Goal: Information Seeking & Learning: Learn about a topic

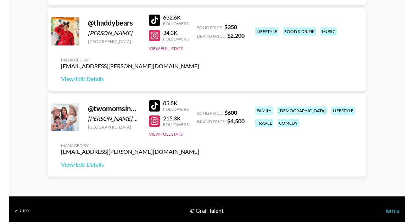
scroll to position [616, 0]
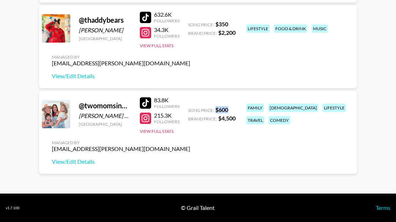
drag, startPoint x: 230, startPoint y: 108, endPoint x: 216, endPoint y: 111, distance: 14.8
click at [216, 111] on div "Song Price: $ 600" at bounding box center [212, 109] width 48 height 7
click at [153, 132] on button "View Full Stats" at bounding box center [157, 130] width 34 height 5
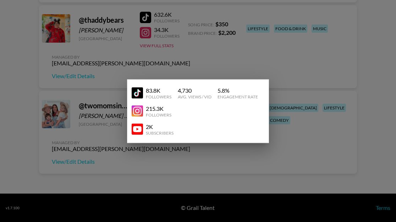
click at [221, 169] on div at bounding box center [198, 111] width 396 height 222
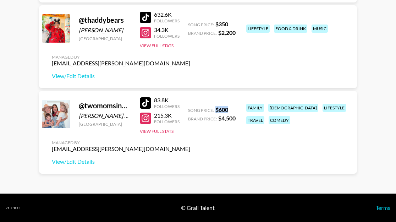
drag, startPoint x: 230, startPoint y: 109, endPoint x: 216, endPoint y: 109, distance: 14.5
click at [216, 109] on div "Song Price: $ 600" at bounding box center [212, 109] width 48 height 7
copy strong "$ 600"
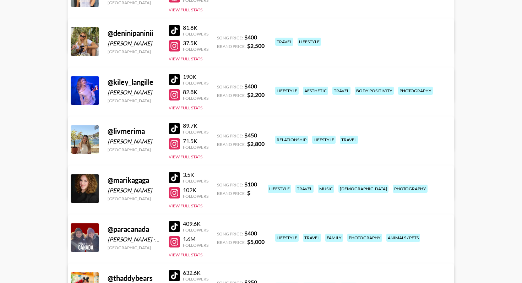
scroll to position [0, 0]
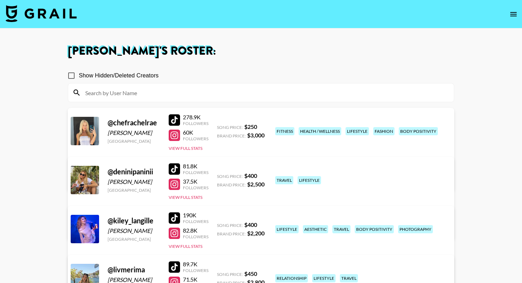
click at [83, 23] on nav at bounding box center [261, 14] width 522 height 28
click at [65, 13] on img at bounding box center [41, 13] width 71 height 17
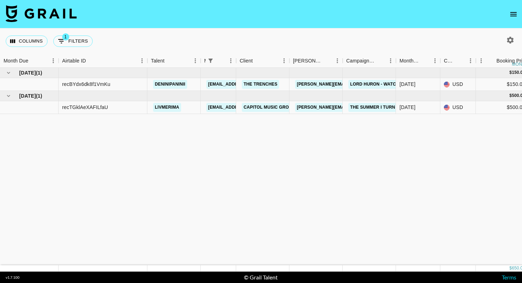
click at [396, 12] on button "open drawer" at bounding box center [513, 14] width 14 height 14
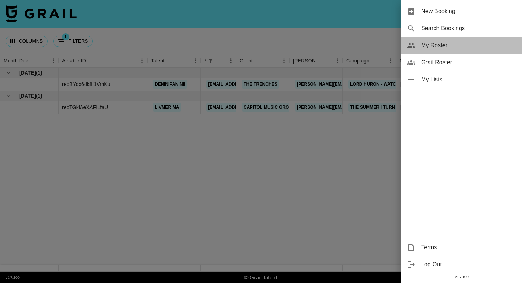
click at [396, 48] on span "My Roster" at bounding box center [468, 45] width 95 height 9
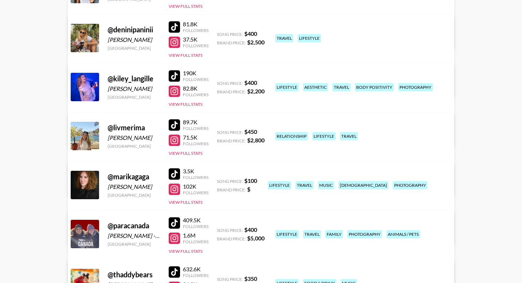
scroll to position [262, 0]
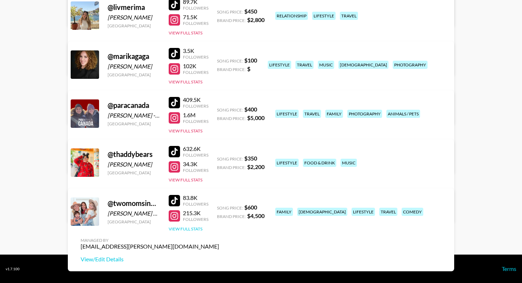
click at [194, 221] on button "View Full Stats" at bounding box center [186, 228] width 34 height 5
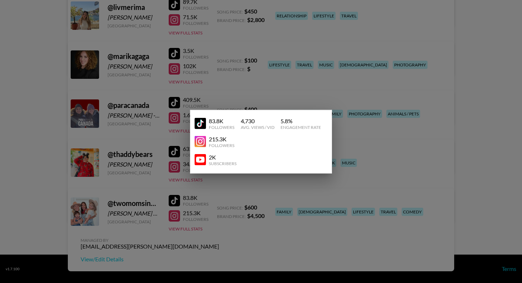
click at [233, 221] on div at bounding box center [261, 141] width 522 height 283
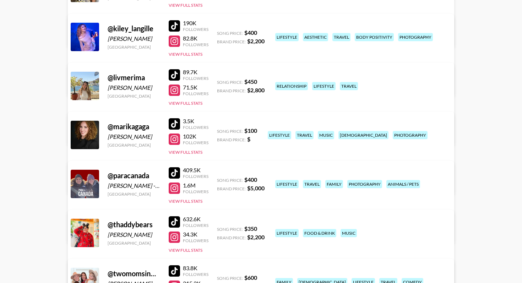
scroll to position [0, 0]
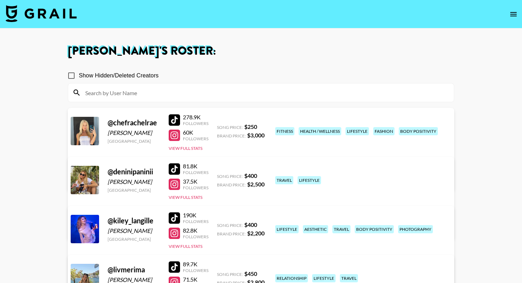
click at [43, 20] on img at bounding box center [41, 13] width 71 height 17
